Goal: Task Accomplishment & Management: Complete application form

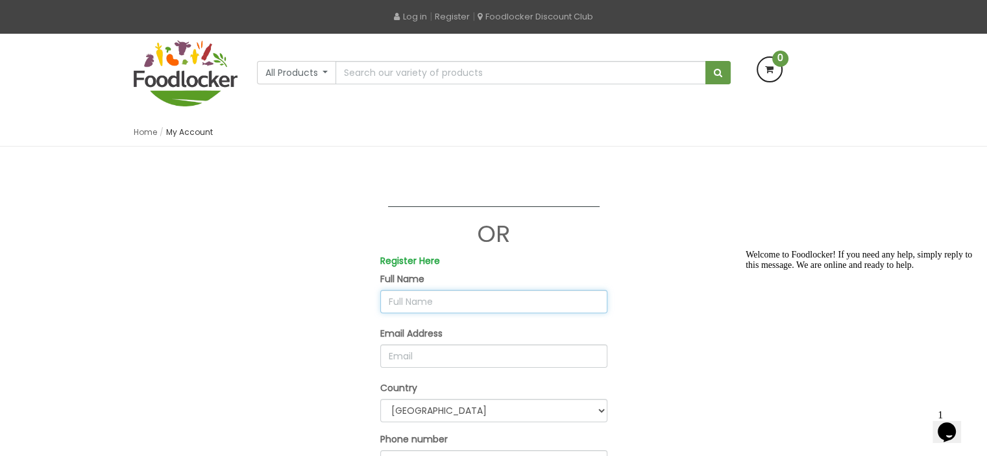
scroll to position [58, 0]
type input "Ayobami D"
type input "a"
type input "Ayobami [PERSON_NAME]"
type input "d"
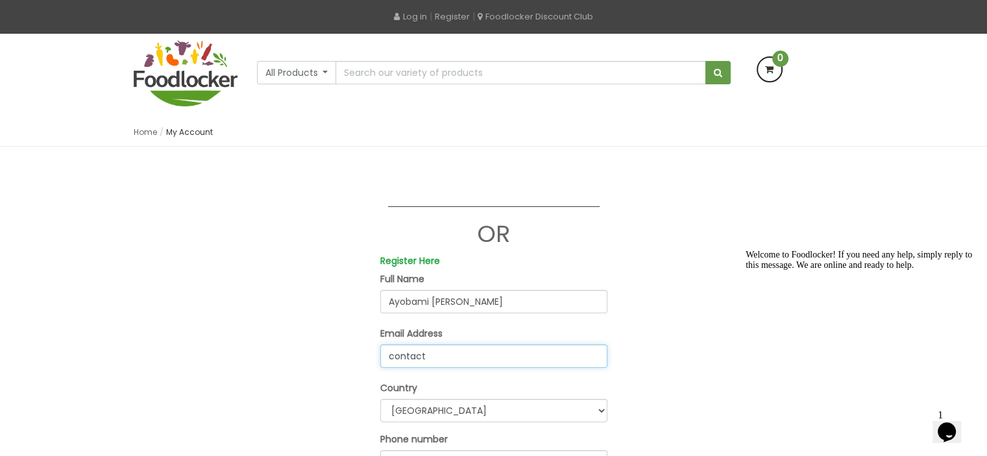
type input "contactoludav@gmail.com"
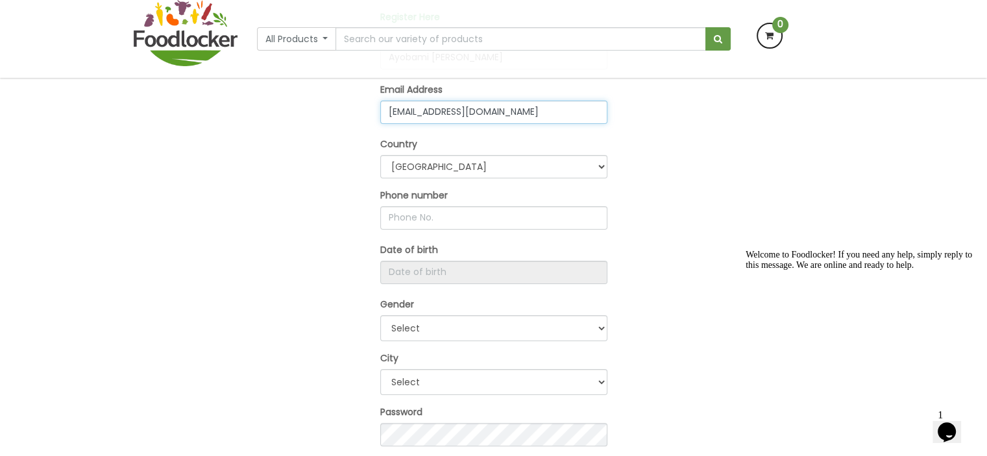
scroll to position [223, 0]
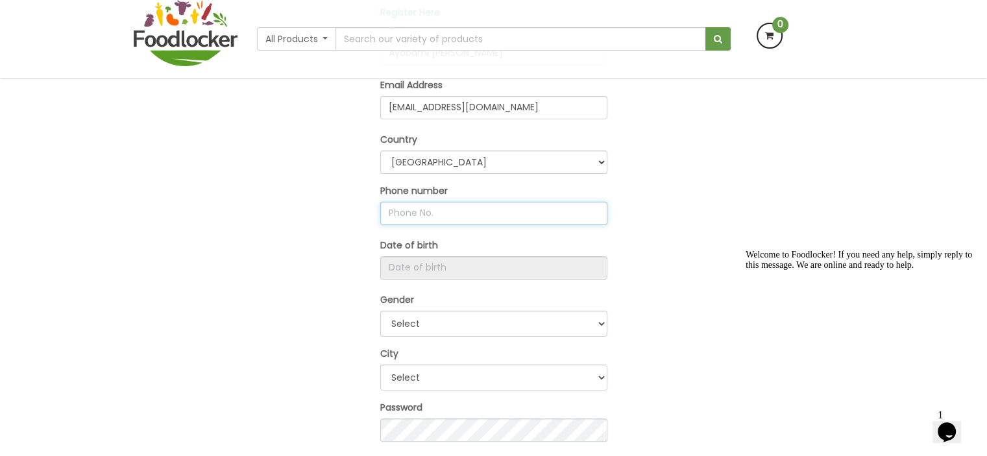
click at [444, 208] on input "text" at bounding box center [493, 213] width 227 height 23
type input "+2349050109352"
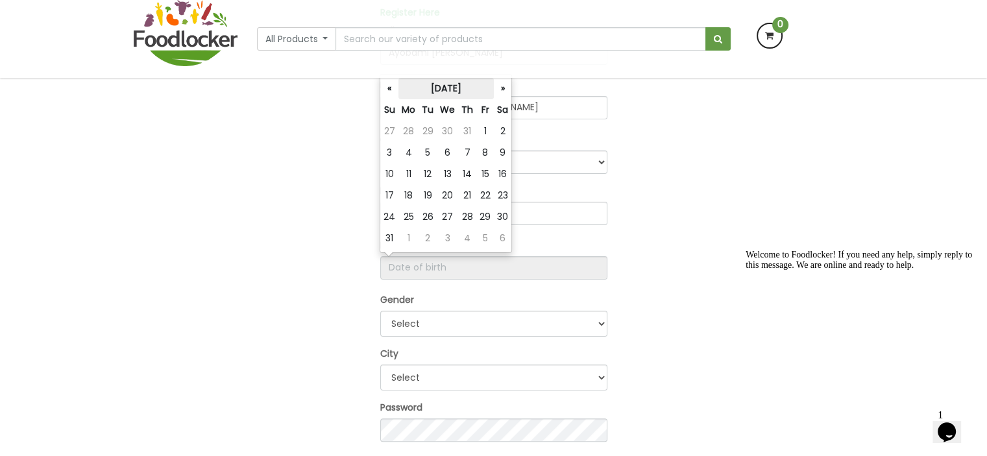
click at [461, 85] on th "August 2025" at bounding box center [446, 88] width 95 height 21
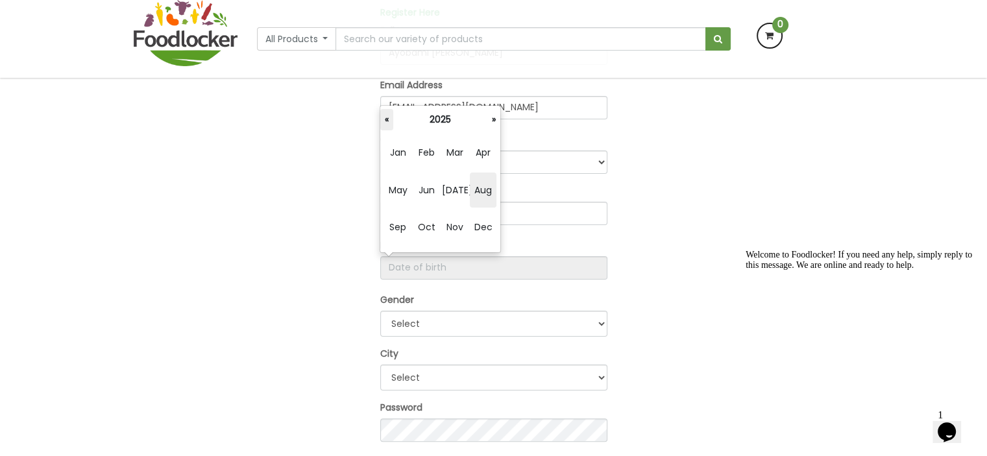
click at [387, 117] on th "«" at bounding box center [386, 119] width 13 height 21
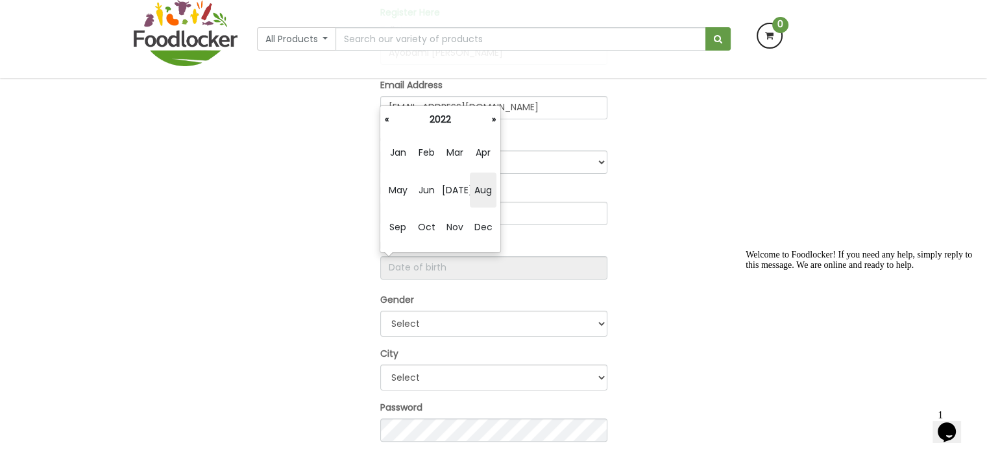
click at [387, 117] on th "«" at bounding box center [386, 119] width 13 height 21
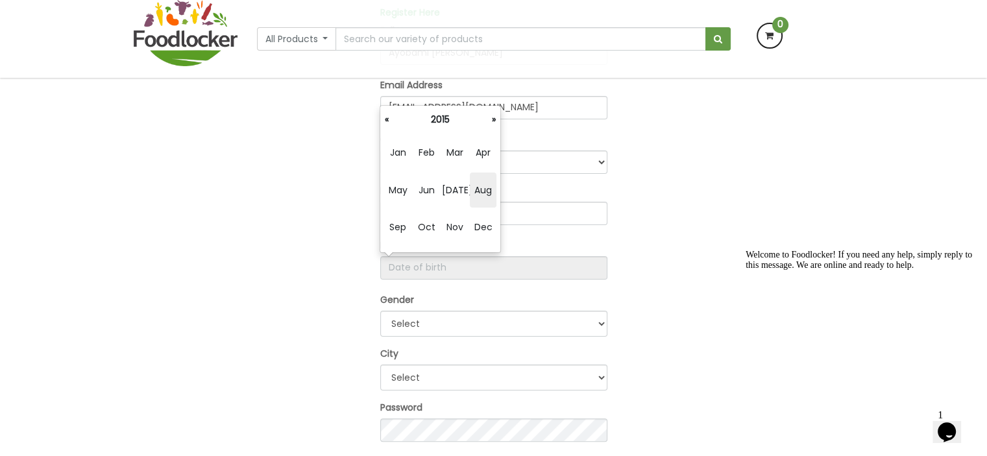
click at [387, 117] on th "«" at bounding box center [386, 119] width 13 height 21
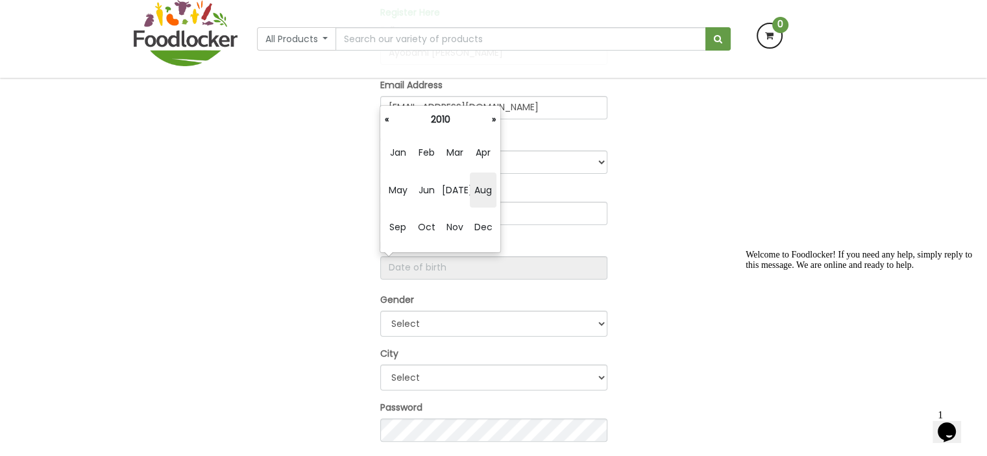
click at [387, 117] on th "«" at bounding box center [386, 119] width 13 height 21
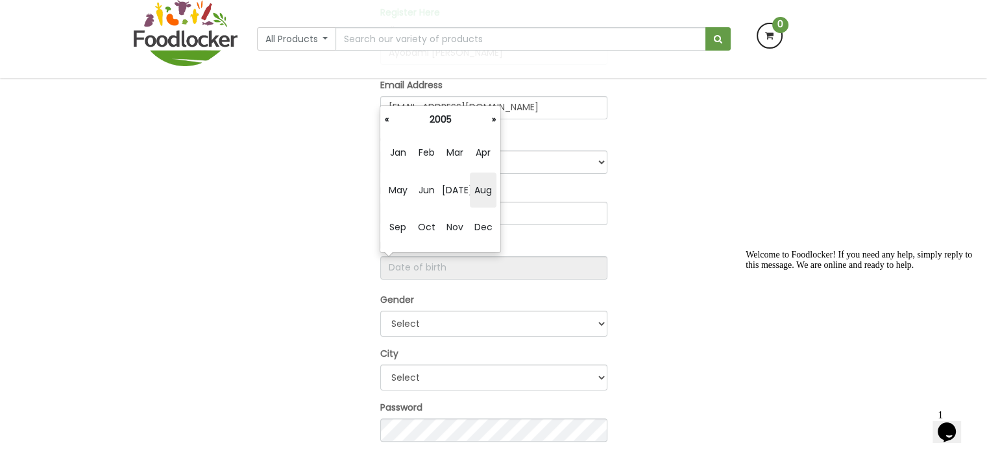
click at [387, 117] on th "«" at bounding box center [386, 119] width 13 height 21
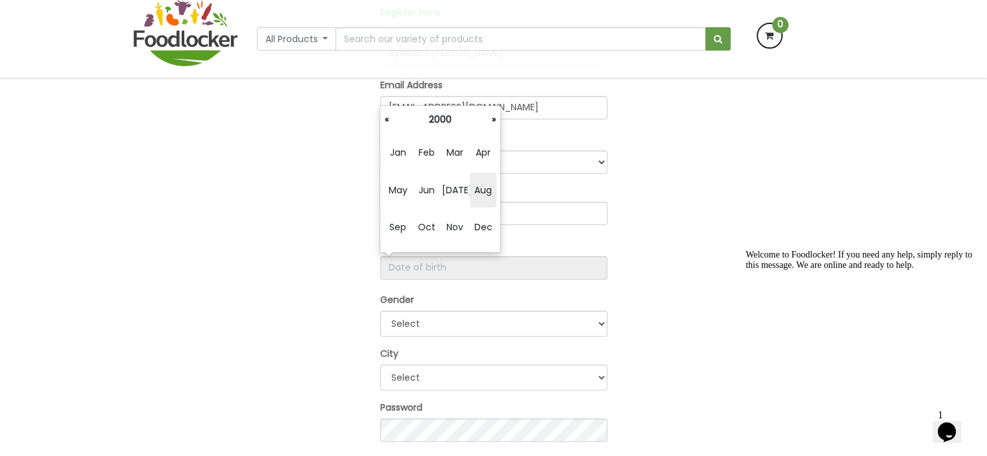
click at [387, 117] on th "«" at bounding box center [386, 119] width 13 height 21
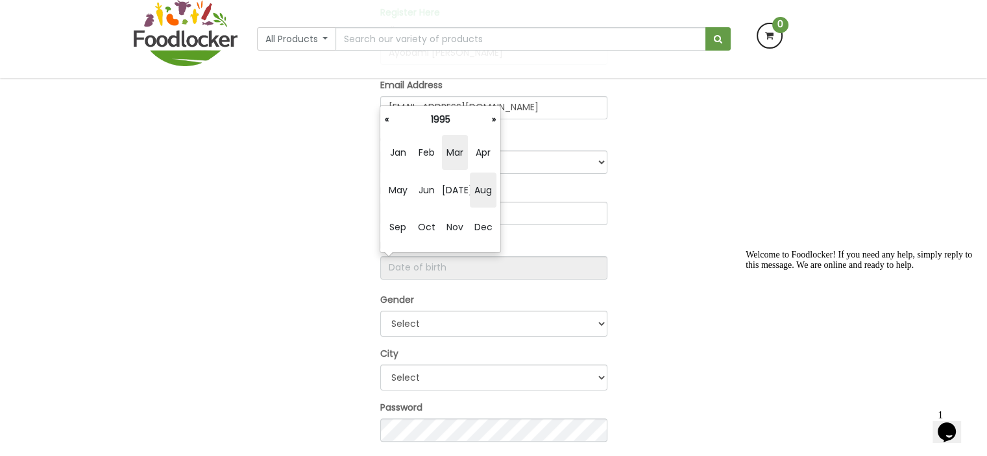
click at [458, 153] on span "Mar" at bounding box center [455, 152] width 26 height 35
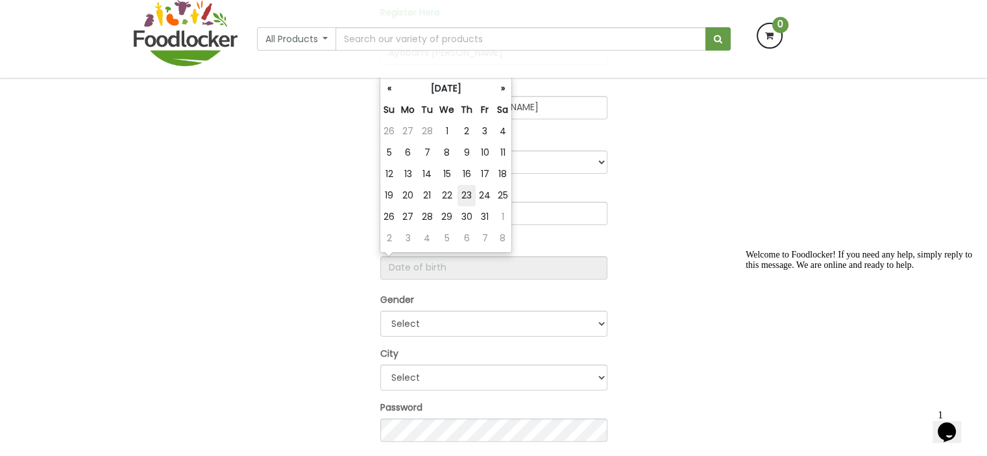
click at [464, 195] on td "23" at bounding box center [467, 195] width 18 height 21
type input "[DATE]"
click at [452, 313] on select "Select Male Female" at bounding box center [493, 324] width 227 height 26
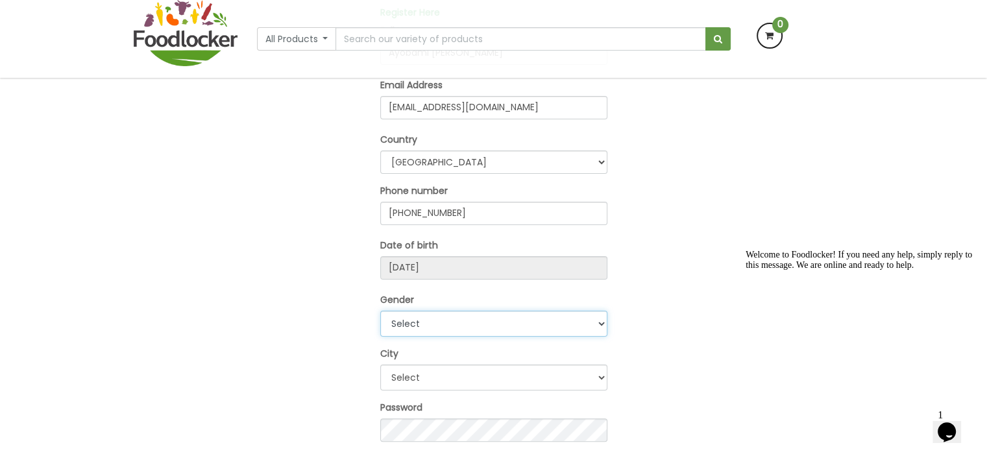
select select "[DEMOGRAPHIC_DATA]"
click at [380, 311] on select "Select Male Female" at bounding box center [493, 324] width 227 height 26
select select "1"
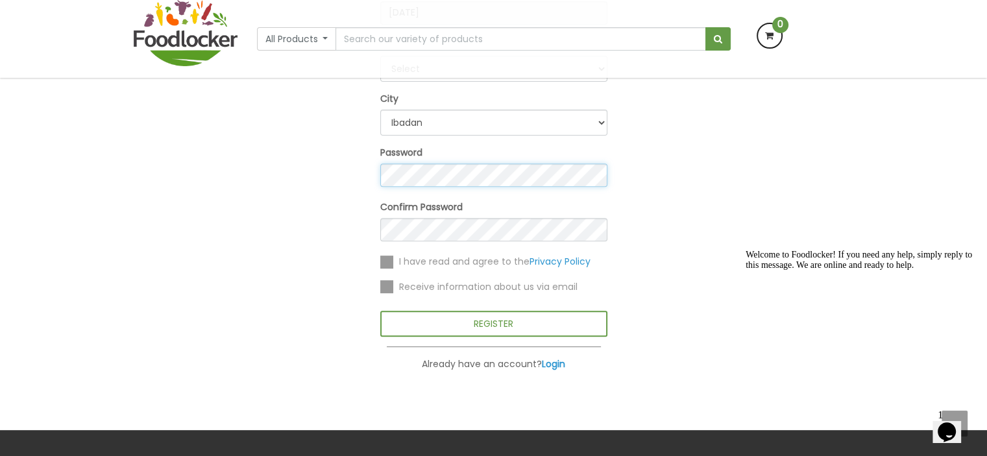
click at [363, 173] on div "OR Register Here Full Name Ayobami David Akinola Email Address contactoludav@gm…" at bounding box center [494, 20] width 740 height 704
click at [389, 259] on label at bounding box center [386, 262] width 13 height 13
click at [0, 0] on input "checkbox" at bounding box center [0, 0] width 0 height 0
click at [386, 290] on label at bounding box center [386, 286] width 13 height 13
click at [0, 0] on input "checkbox" at bounding box center [0, 0] width 0 height 0
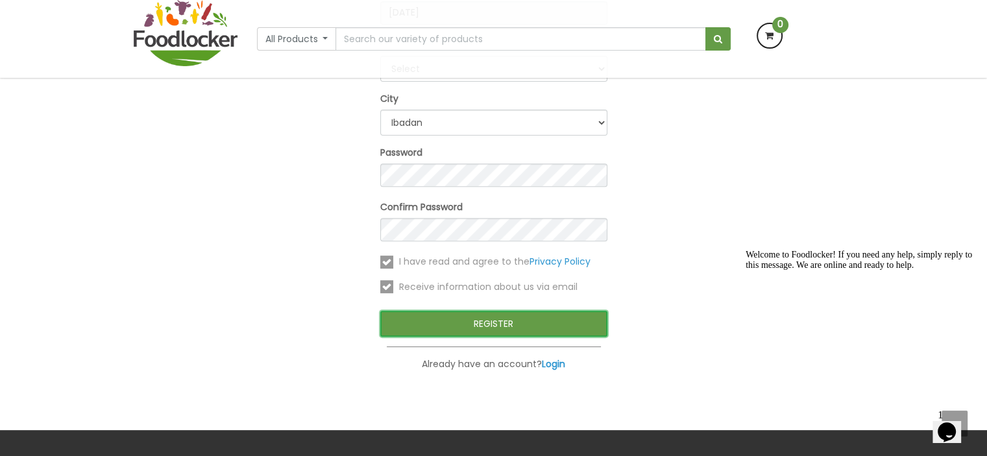
click at [471, 317] on button "REGISTER" at bounding box center [493, 324] width 227 height 26
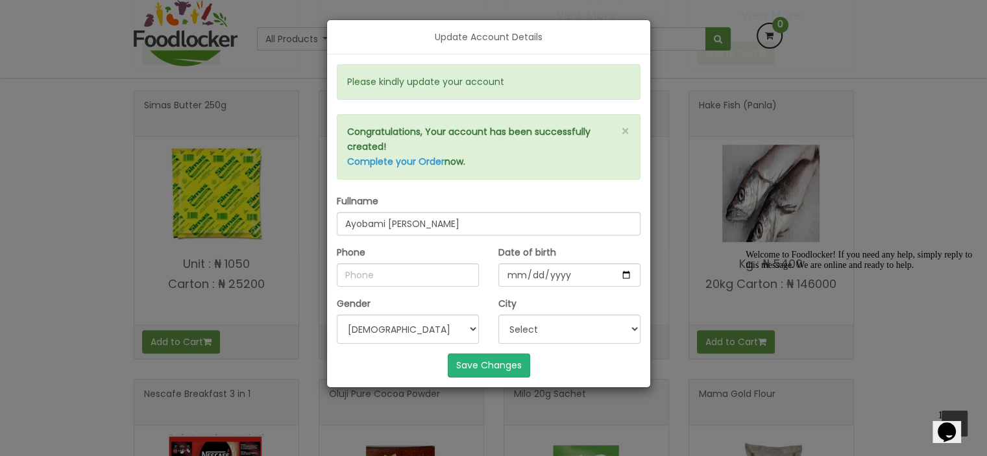
scroll to position [733, 0]
